Goal: Transaction & Acquisition: Purchase product/service

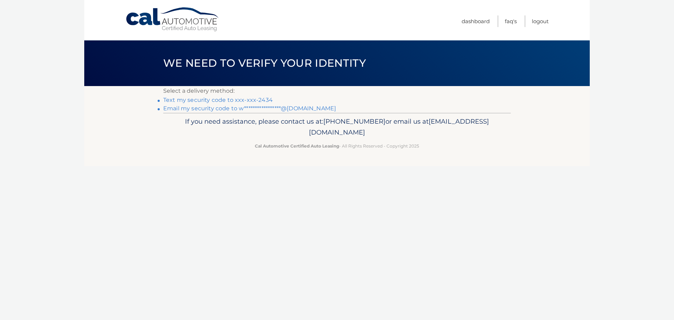
click at [258, 102] on link "Text my security code to xxx-xxx-2434" at bounding box center [217, 100] width 109 height 7
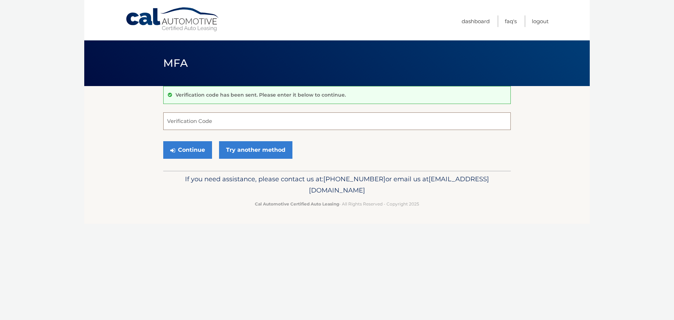
click at [229, 129] on input "Verification Code" at bounding box center [336, 121] width 347 height 18
type input "461869"
click at [196, 146] on button "Continue" at bounding box center [187, 150] width 49 height 18
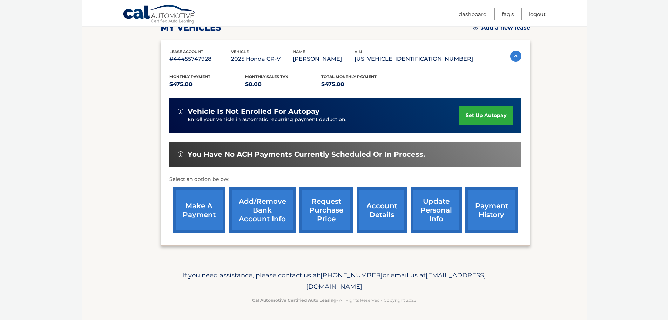
scroll to position [105, 0]
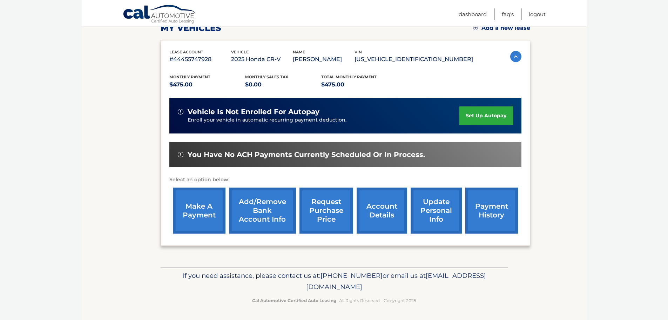
click at [208, 207] on link "make a payment" at bounding box center [199, 210] width 53 height 46
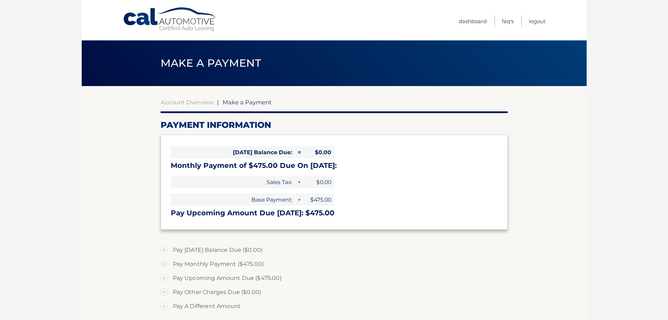
select select "YWIzM2U1NmUtYzNmYi00ODIzLTgxZDMtMDc3MzM3OWJjYTg1"
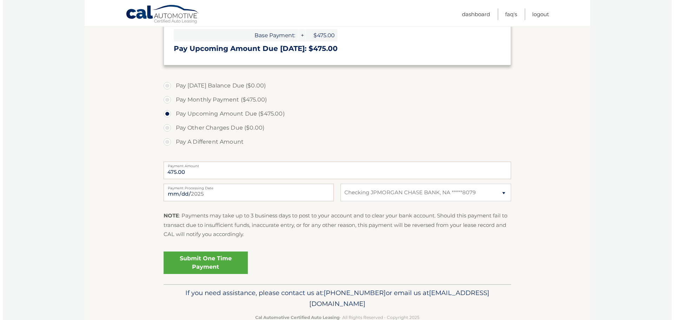
scroll to position [164, 0]
click at [215, 264] on link "Submit One Time Payment" at bounding box center [203, 263] width 84 height 22
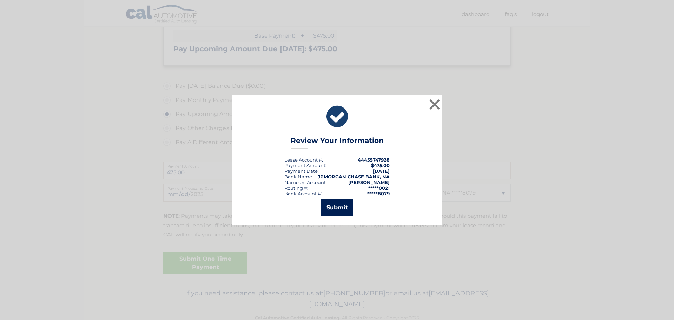
click at [334, 211] on button "Submit" at bounding box center [337, 207] width 33 height 17
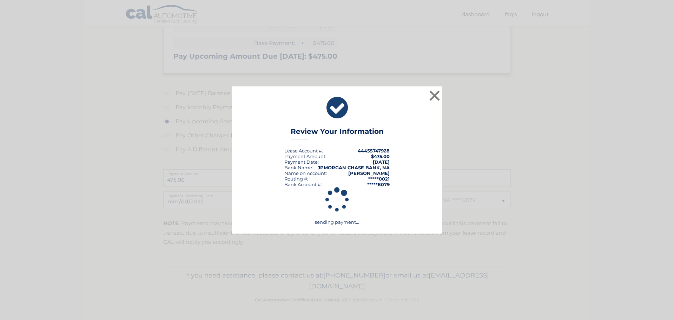
scroll to position [157, 0]
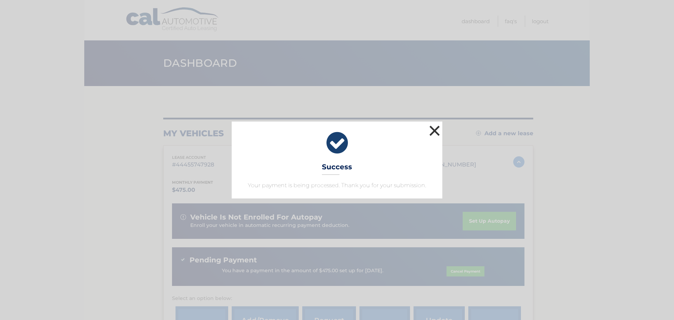
click at [435, 128] on button "×" at bounding box center [434, 131] width 14 height 14
